Goal: Check status: Check status

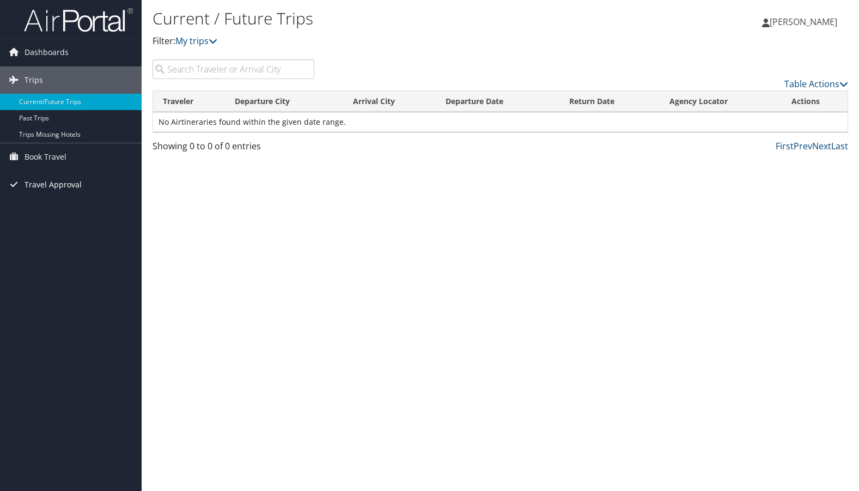
click at [60, 183] on span "Travel Approval" at bounding box center [52, 184] width 57 height 27
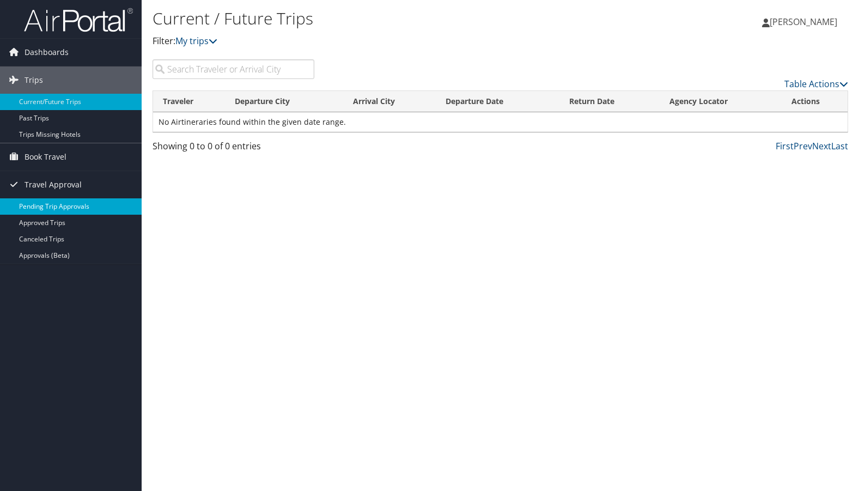
click at [64, 206] on link "Pending Trip Approvals" at bounding box center [71, 206] width 142 height 16
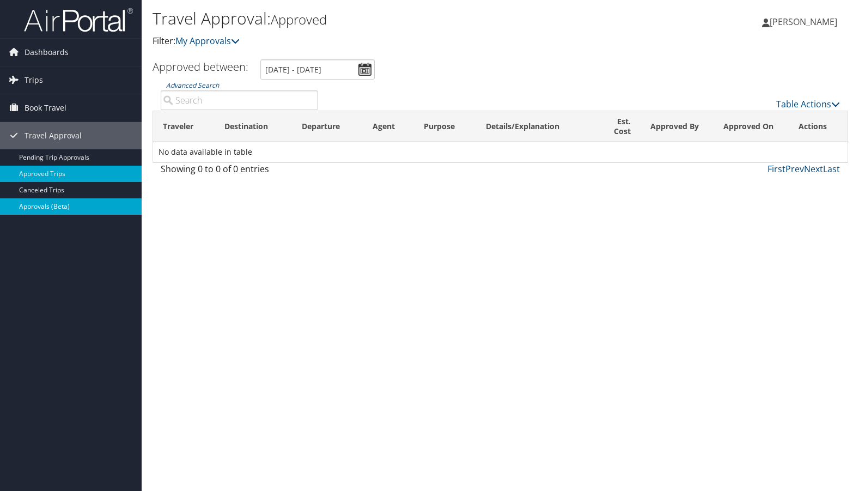
click at [90, 203] on link "Approvals (Beta)" at bounding box center [71, 206] width 142 height 16
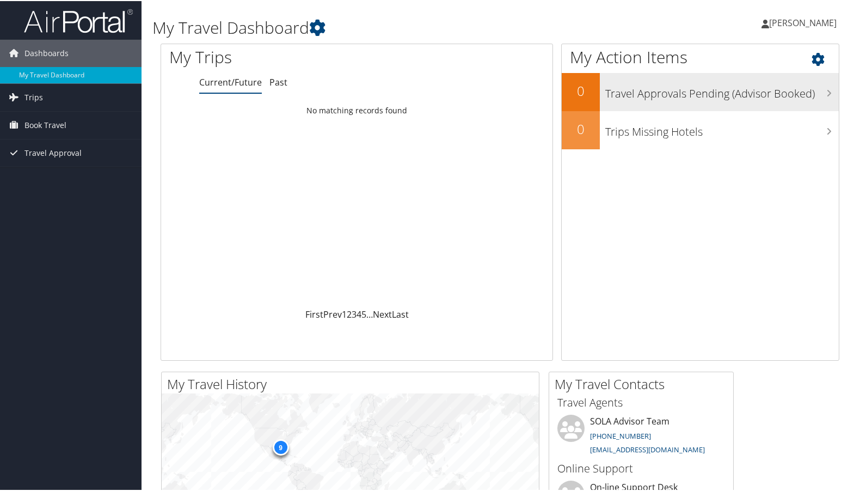
click at [687, 89] on h3 "Travel Approvals Pending (Advisor Booked)" at bounding box center [722, 89] width 234 height 21
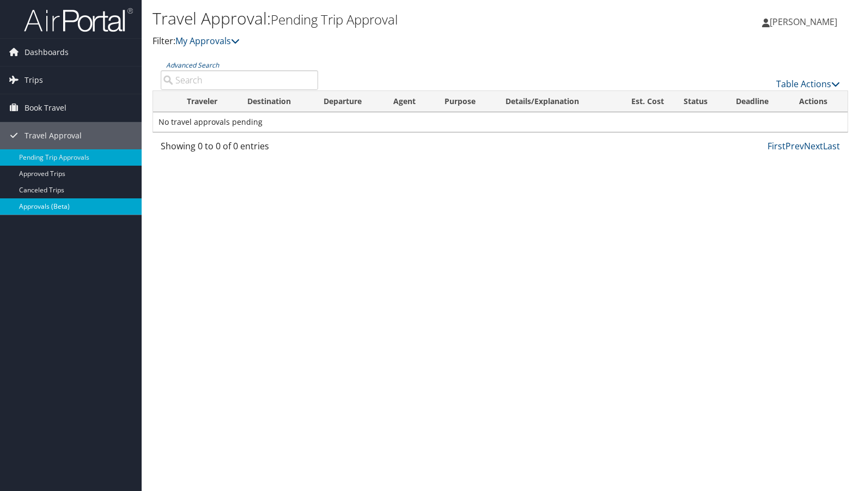
click at [63, 205] on link "Approvals (Beta)" at bounding box center [71, 206] width 142 height 16
